Goal: Transaction & Acquisition: Purchase product/service

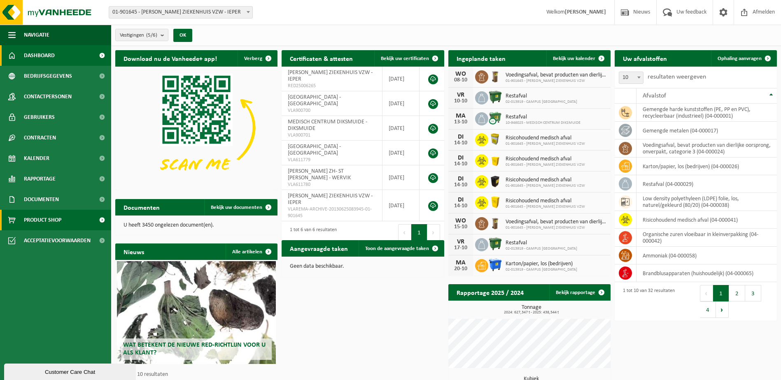
click at [6, 223] on link "Product Shop" at bounding box center [55, 220] width 111 height 21
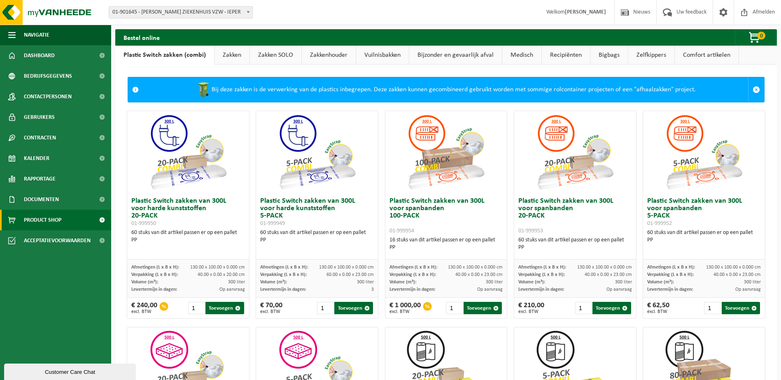
click at [232, 58] on link "Zakken" at bounding box center [231, 55] width 35 height 19
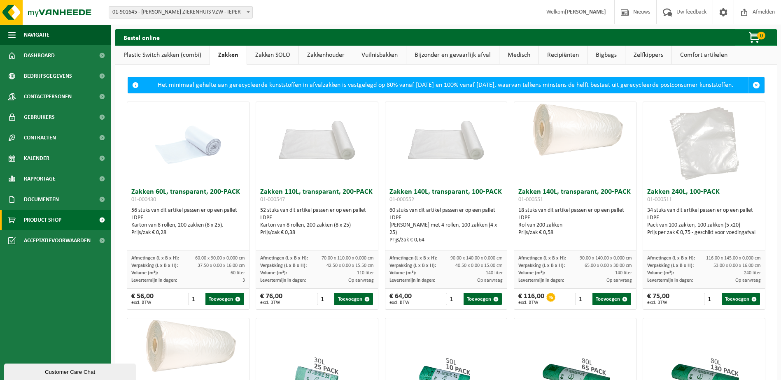
click at [564, 229] on div "Rol van 200 zakken" at bounding box center [575, 225] width 114 height 7
